Goal: Navigation & Orientation: Find specific page/section

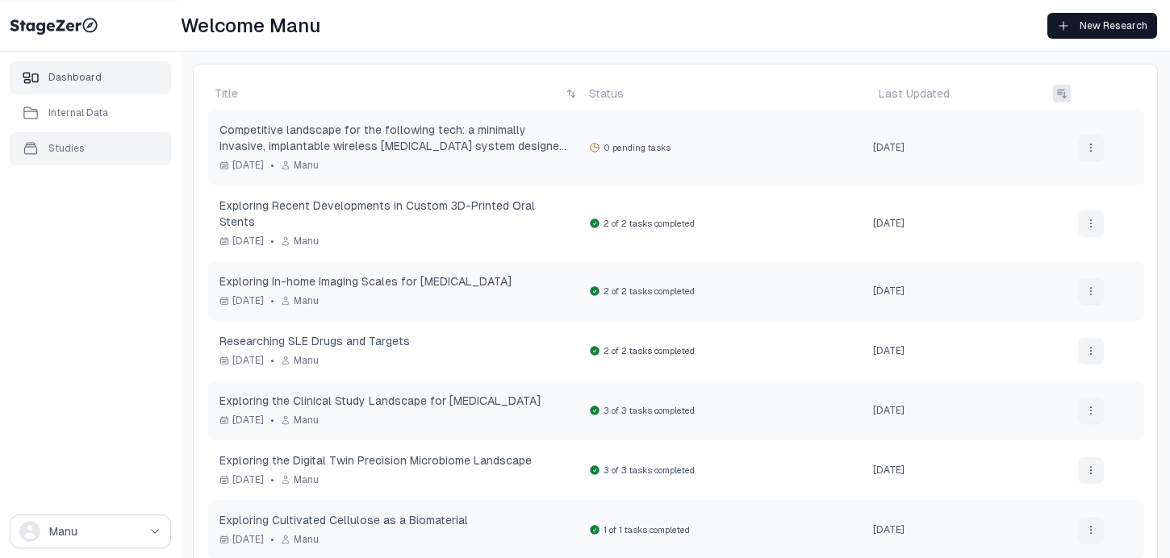
click at [98, 141] on div "Studies" at bounding box center [90, 148] width 161 height 32
